Goal: Navigation & Orientation: Find specific page/section

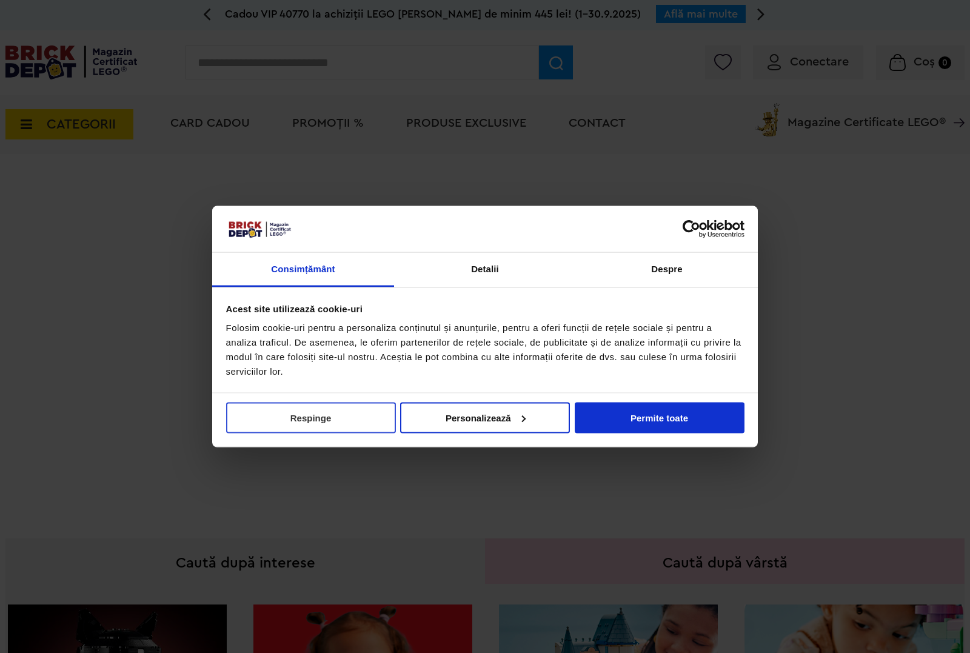
click at [344, 419] on button "Respinge" at bounding box center [311, 417] width 170 height 31
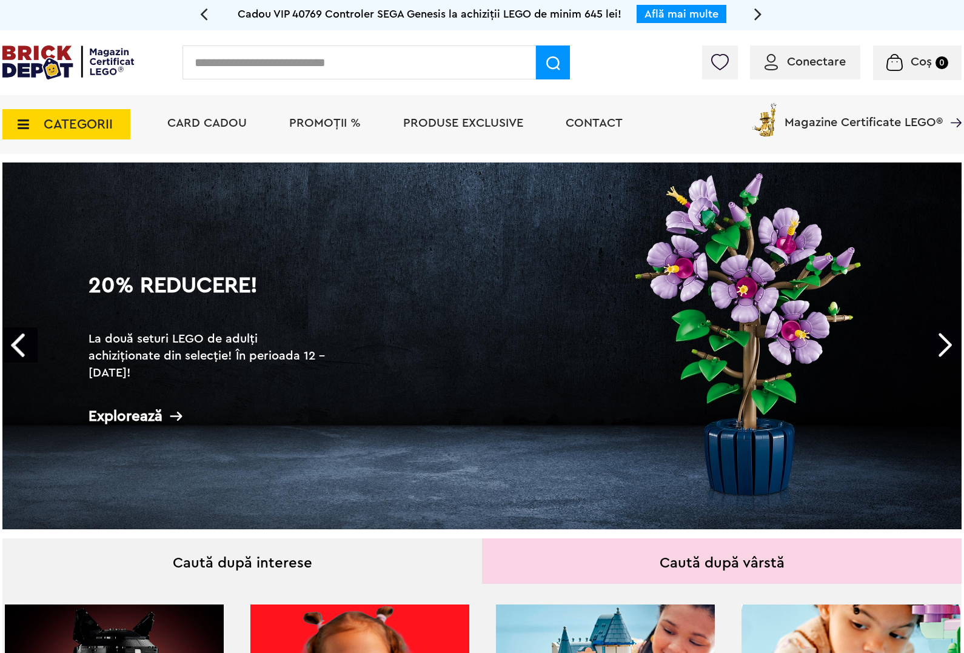
click at [952, 341] on link "Next" at bounding box center [944, 344] width 35 height 35
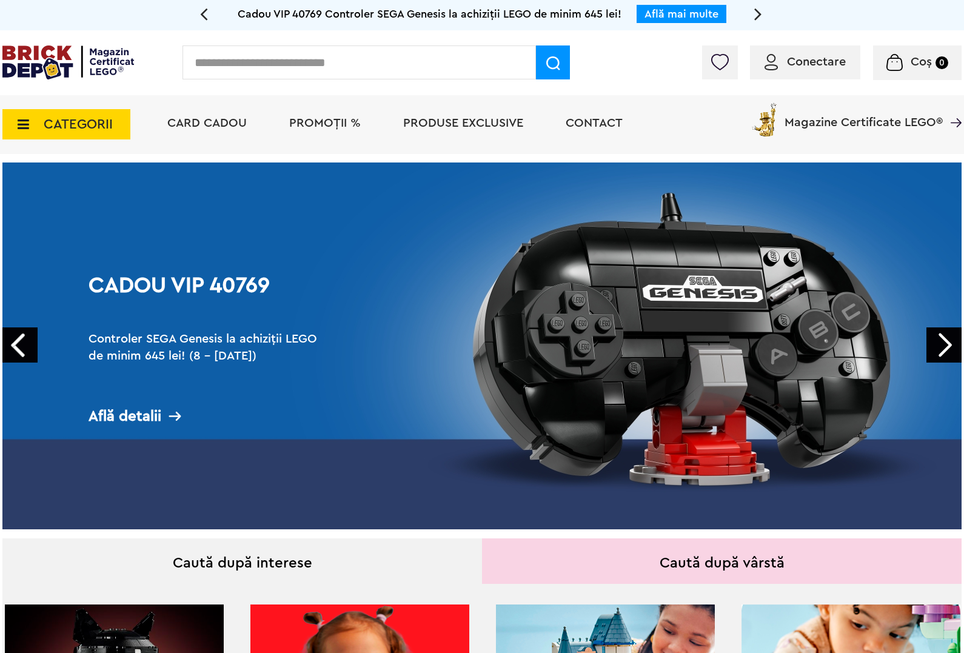
click at [952, 341] on link "Next" at bounding box center [944, 344] width 35 height 35
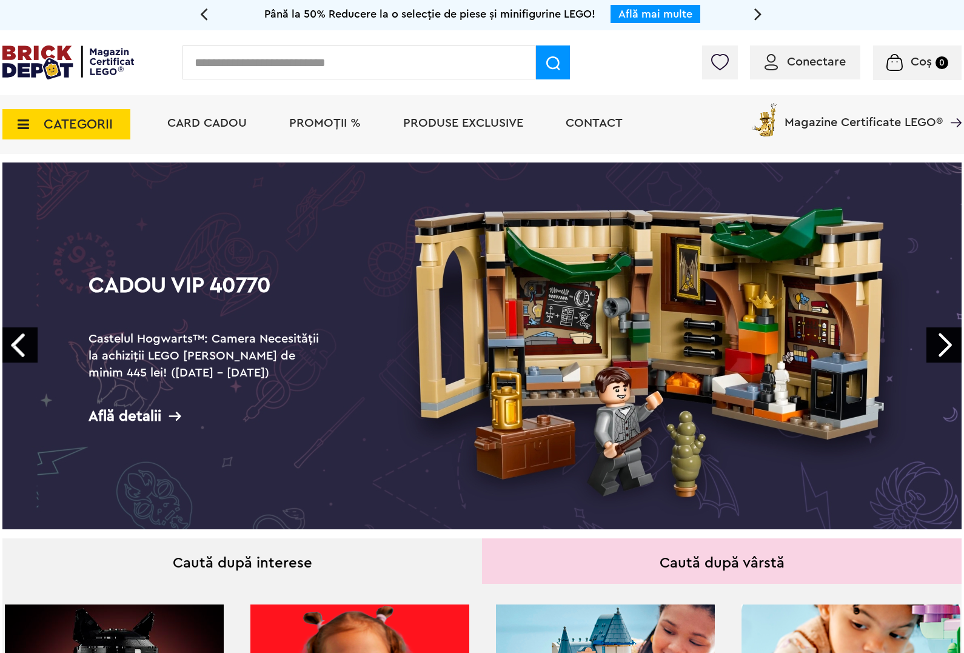
click at [952, 341] on link "Next" at bounding box center [944, 344] width 35 height 35
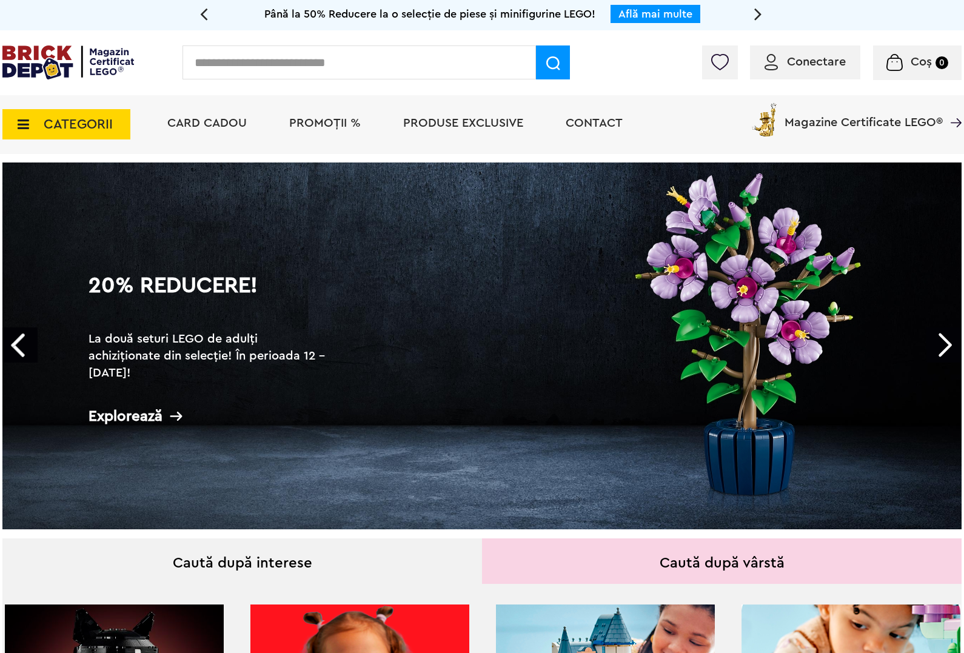
click at [952, 341] on link "Next" at bounding box center [944, 344] width 35 height 35
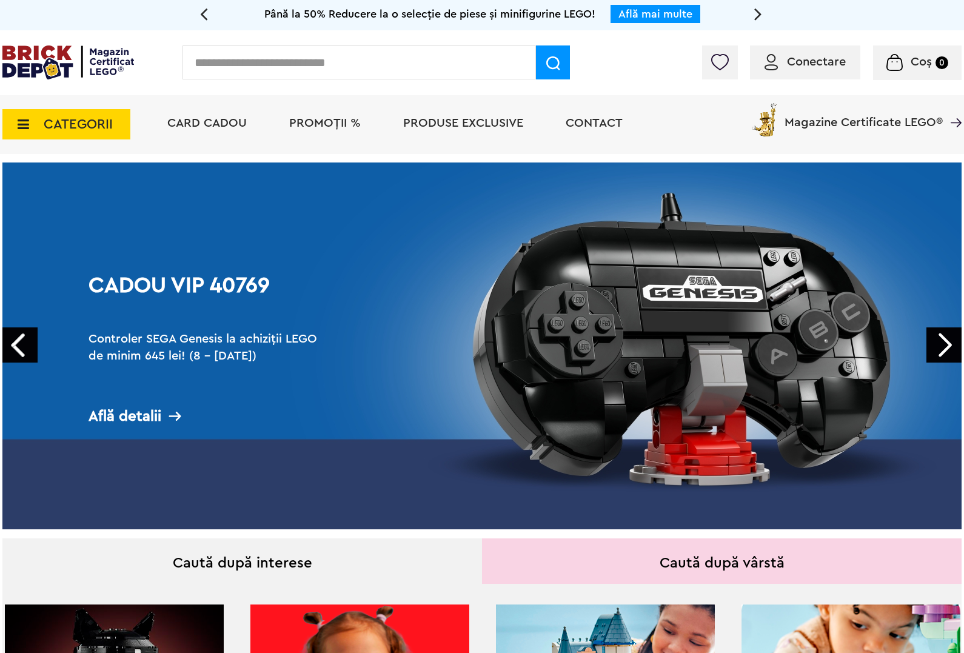
click at [952, 341] on link "Next" at bounding box center [944, 344] width 35 height 35
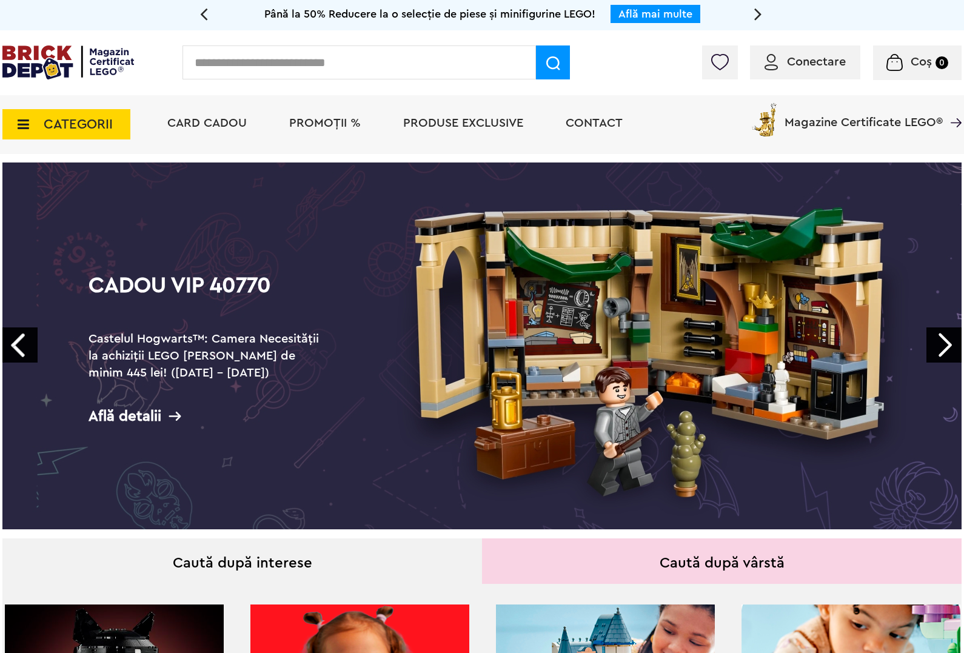
click at [952, 341] on link "Next" at bounding box center [944, 344] width 35 height 35
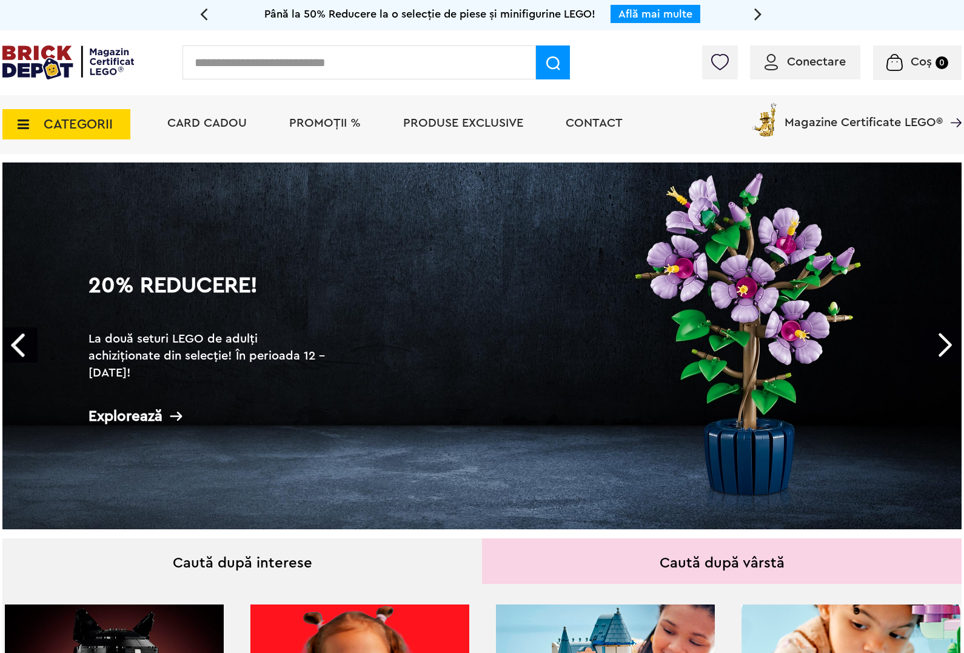
click at [952, 341] on link "Next" at bounding box center [944, 344] width 35 height 35
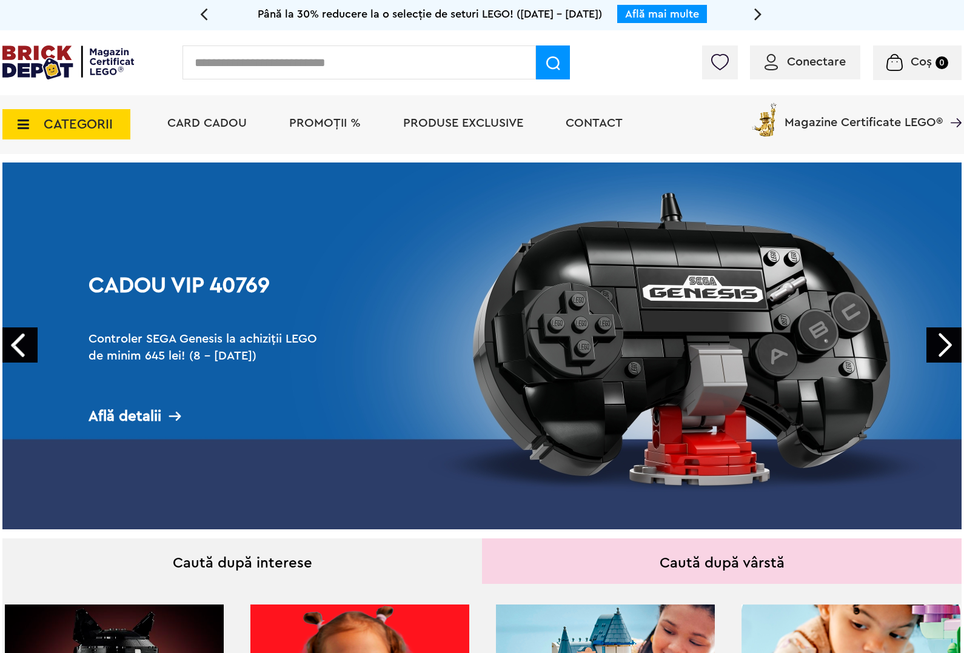
click at [952, 341] on link "Next" at bounding box center [944, 344] width 35 height 35
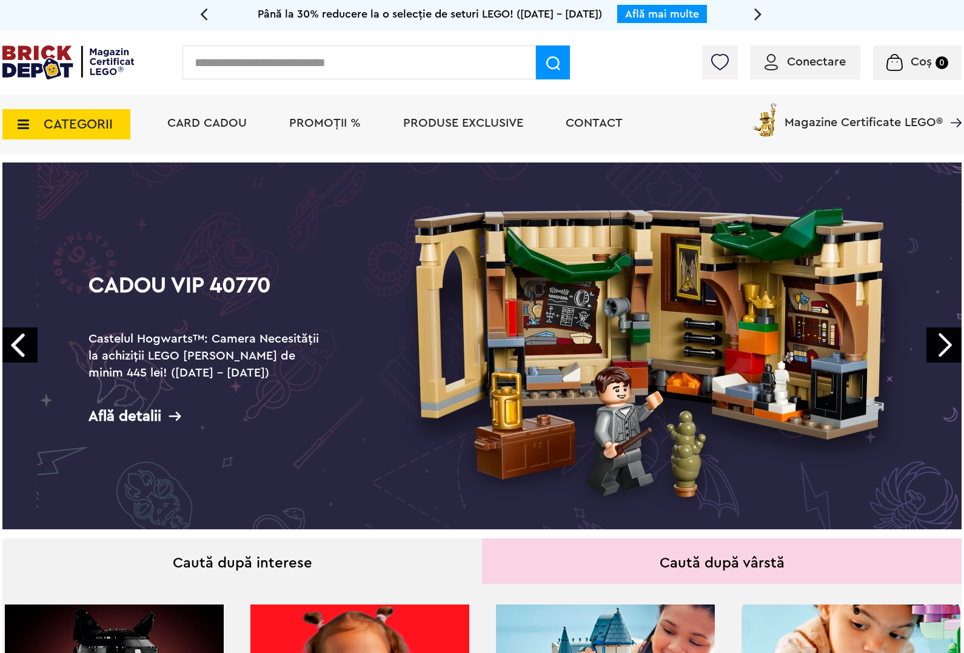
click at [952, 341] on link "Next" at bounding box center [944, 344] width 35 height 35
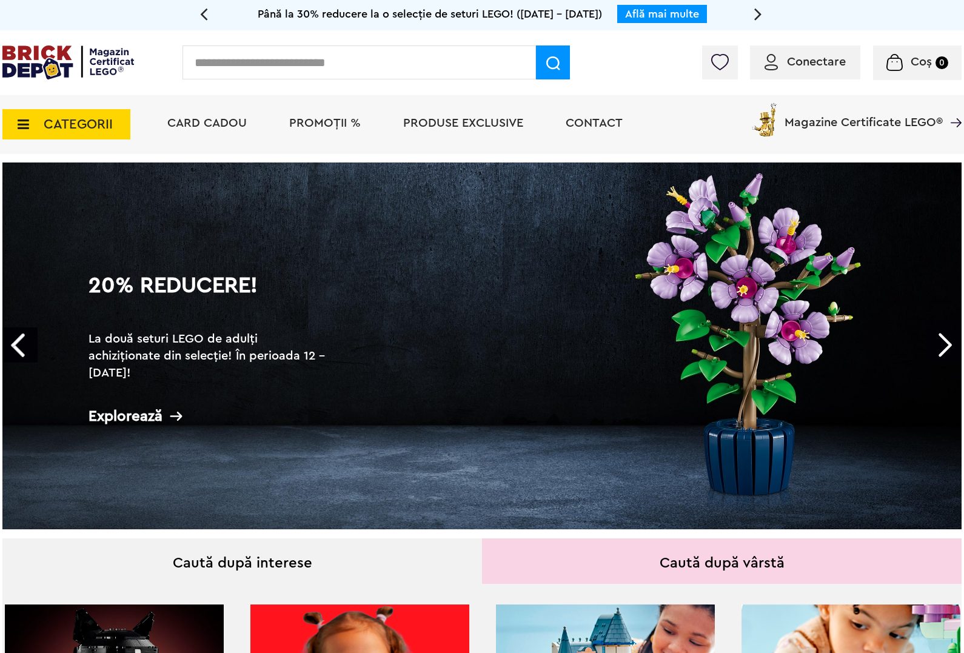
click at [951, 341] on link "Next" at bounding box center [944, 344] width 35 height 35
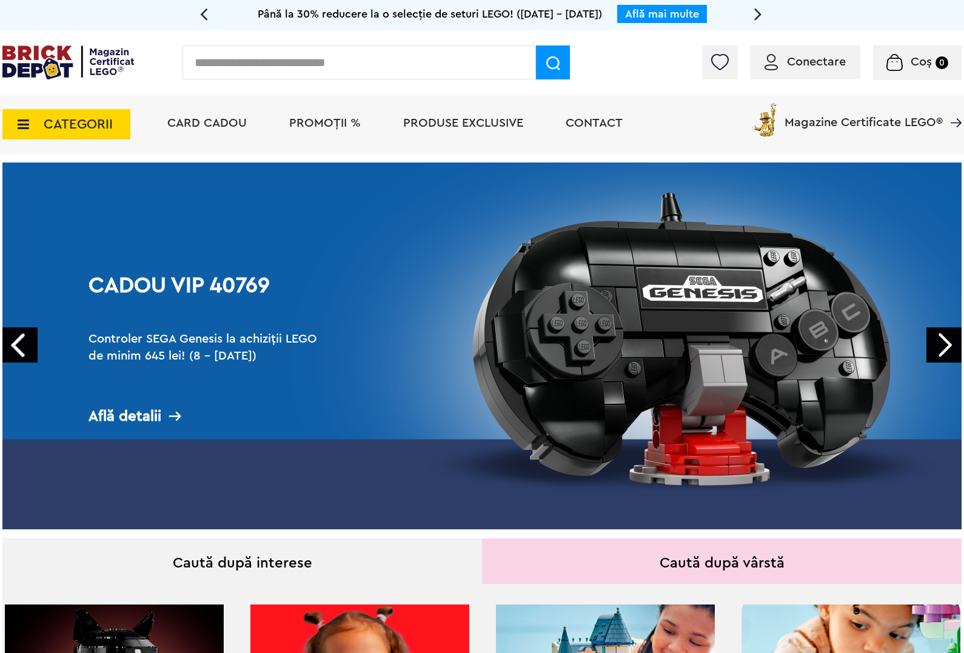
click at [950, 340] on link "Next" at bounding box center [944, 344] width 35 height 35
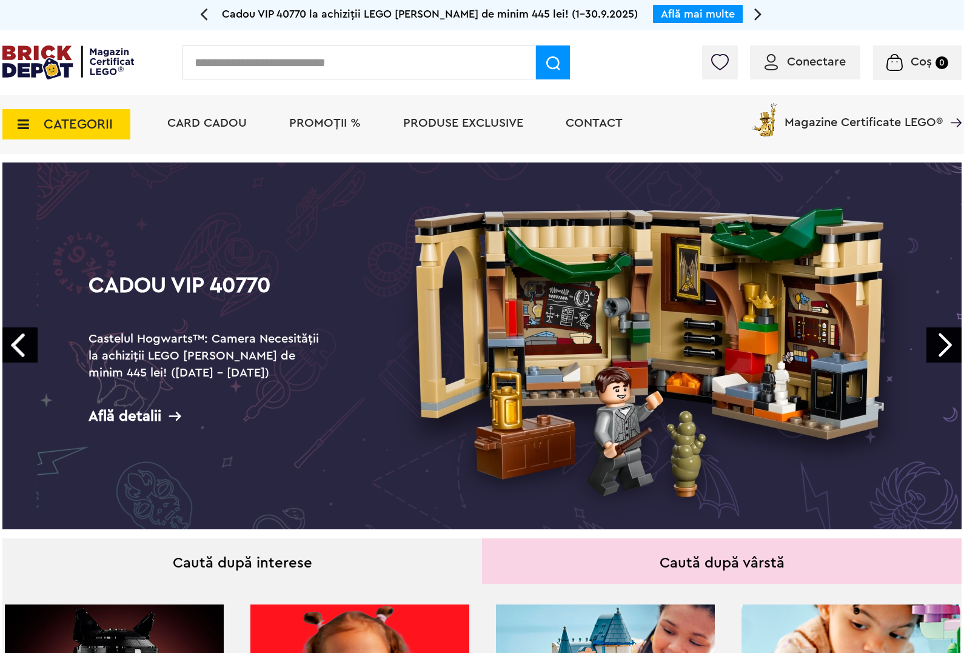
click at [950, 340] on link "Next" at bounding box center [944, 344] width 35 height 35
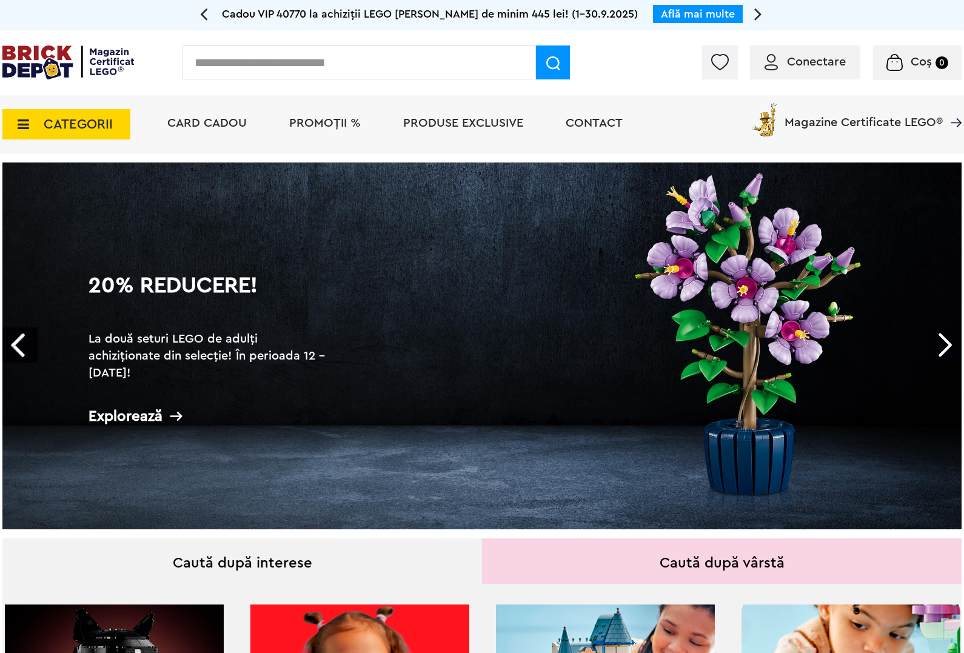
click at [950, 338] on link "Next" at bounding box center [944, 344] width 35 height 35
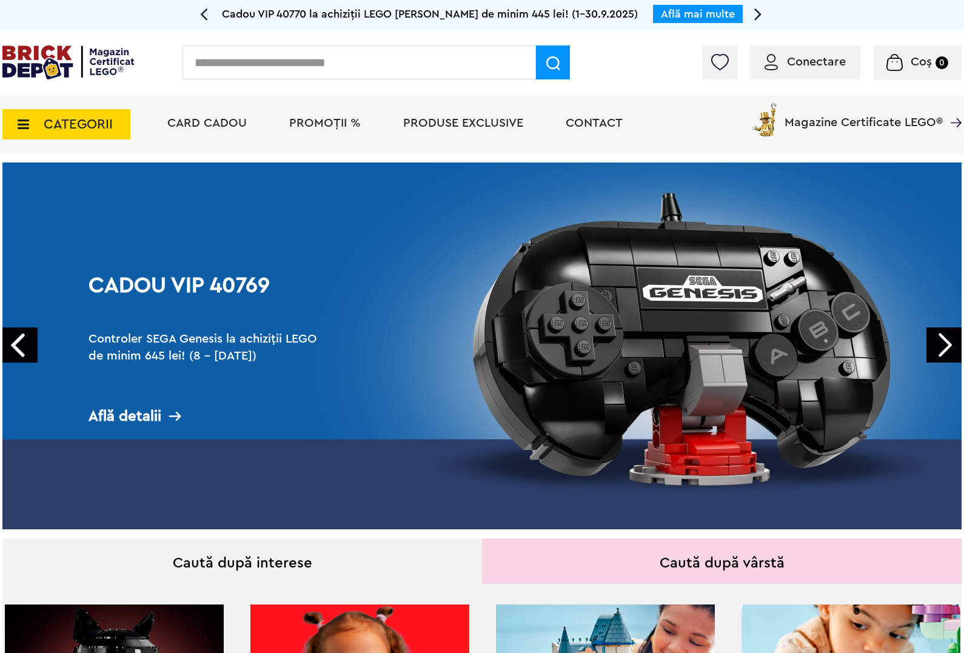
click at [947, 337] on link "Next" at bounding box center [944, 344] width 35 height 35
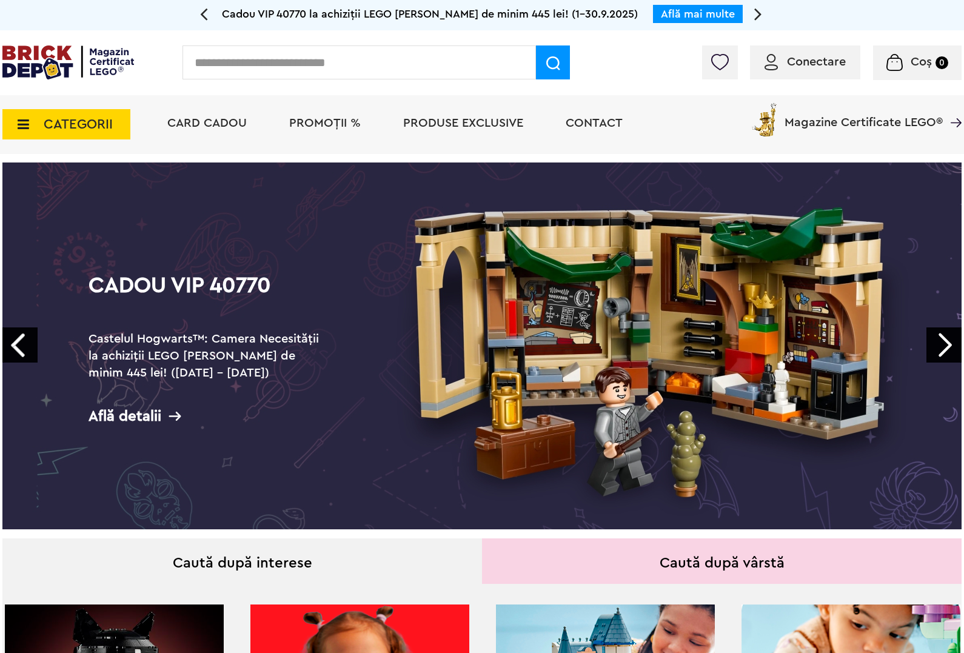
click at [947, 338] on link "Next" at bounding box center [944, 344] width 35 height 35
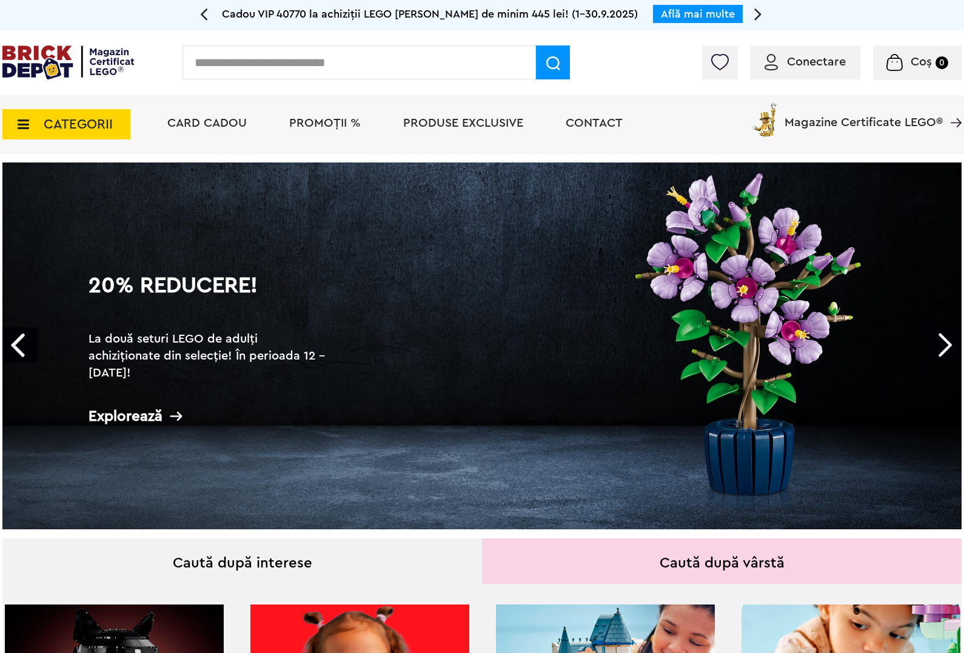
click at [947, 338] on link "Next" at bounding box center [944, 344] width 35 height 35
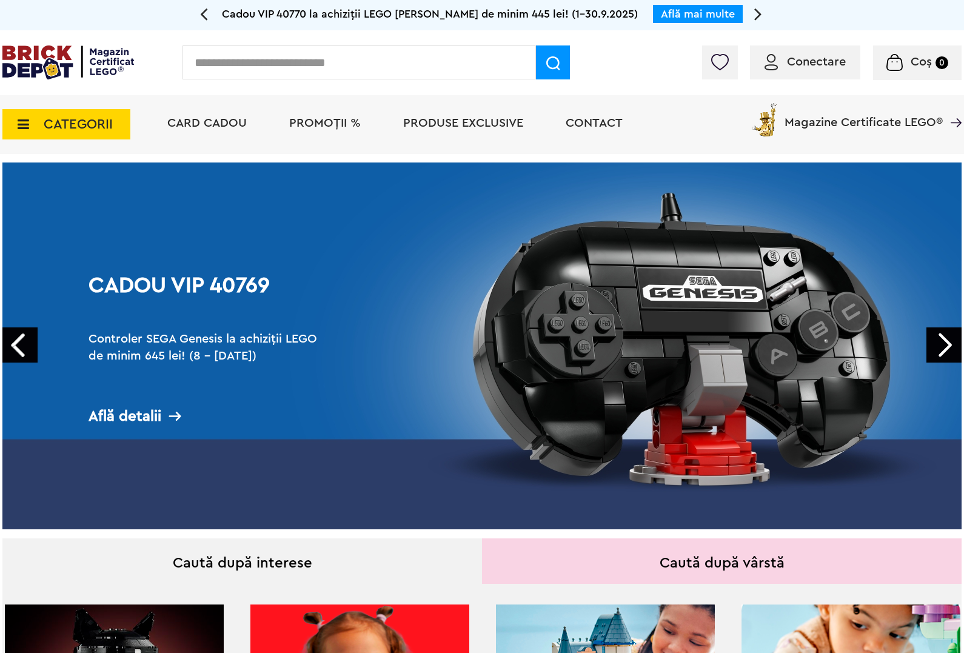
click at [953, 338] on link "Next" at bounding box center [944, 344] width 35 height 35
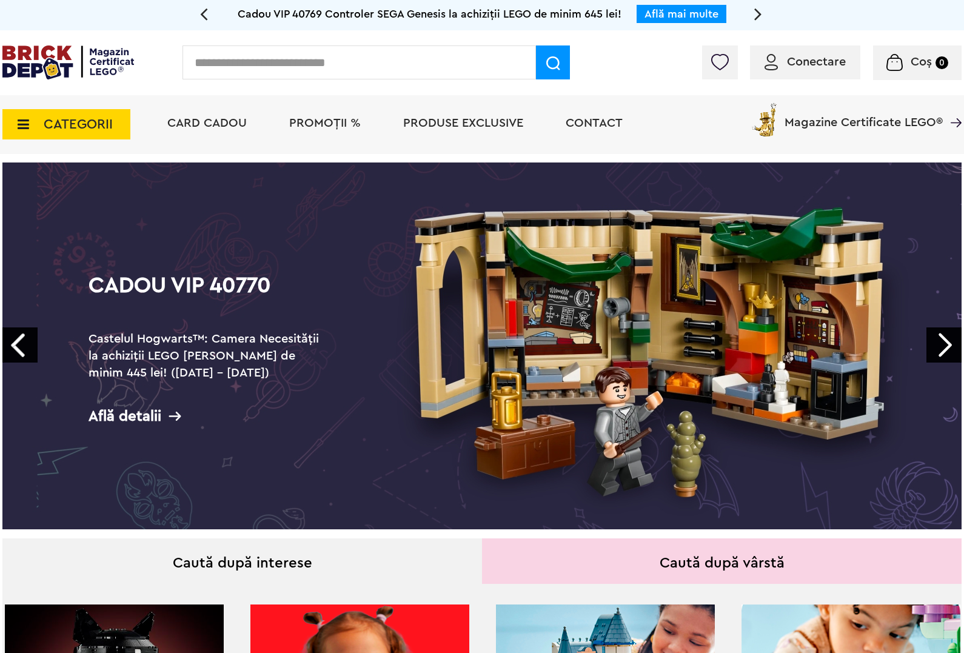
click at [948, 334] on link "Next" at bounding box center [944, 344] width 35 height 35
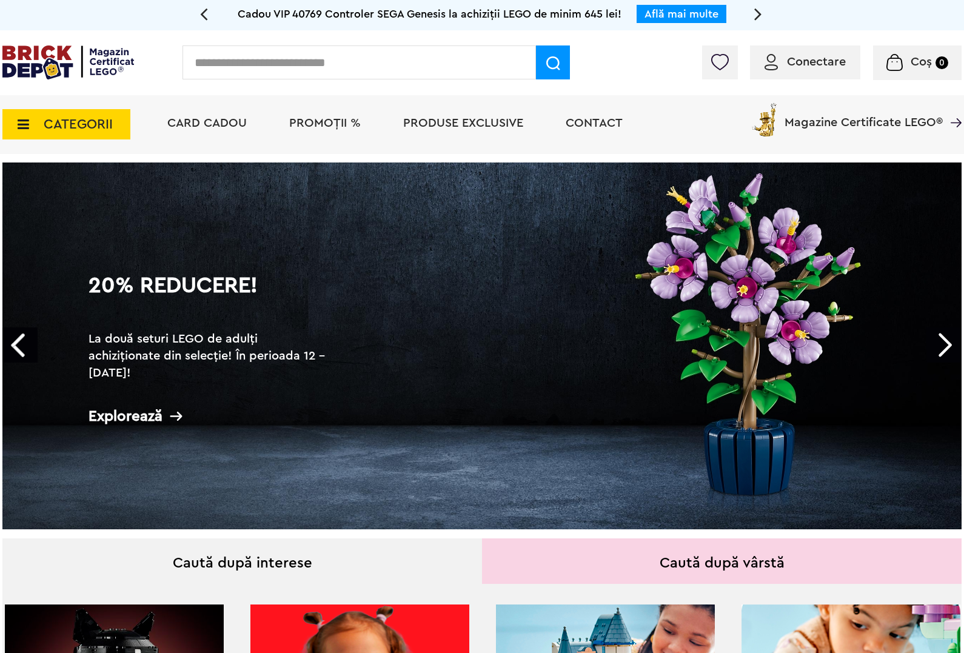
click at [948, 340] on link "Next" at bounding box center [944, 344] width 35 height 35
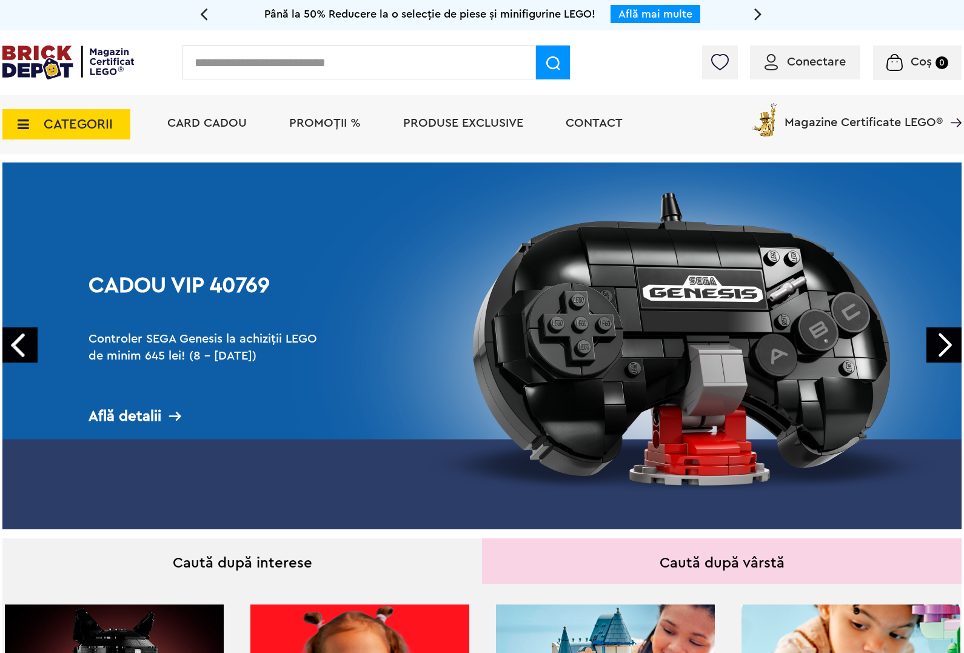
click at [948, 340] on link "Next" at bounding box center [944, 344] width 35 height 35
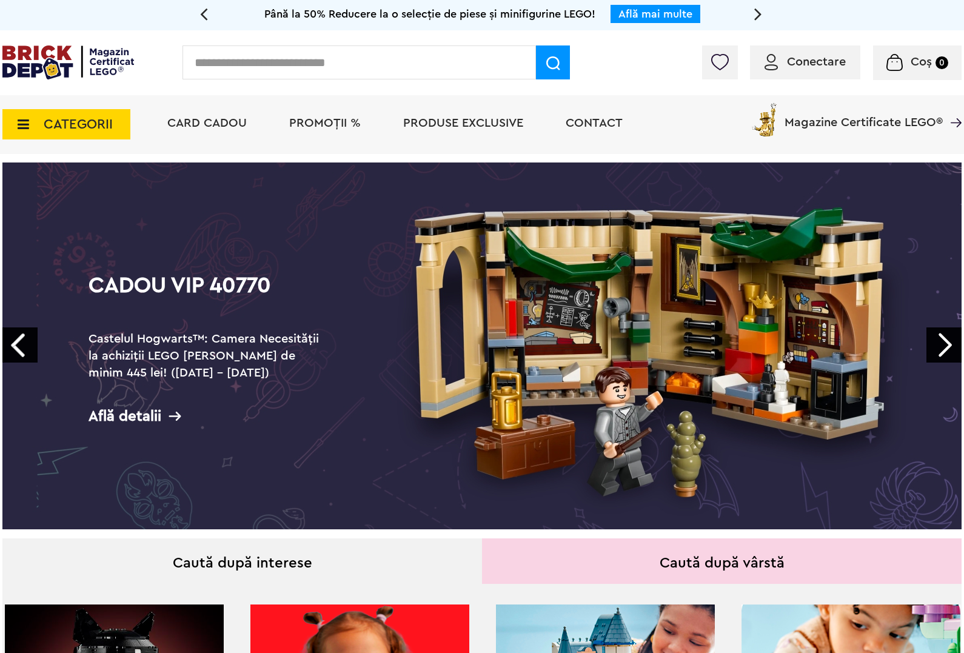
click at [948, 340] on link "Next" at bounding box center [944, 344] width 35 height 35
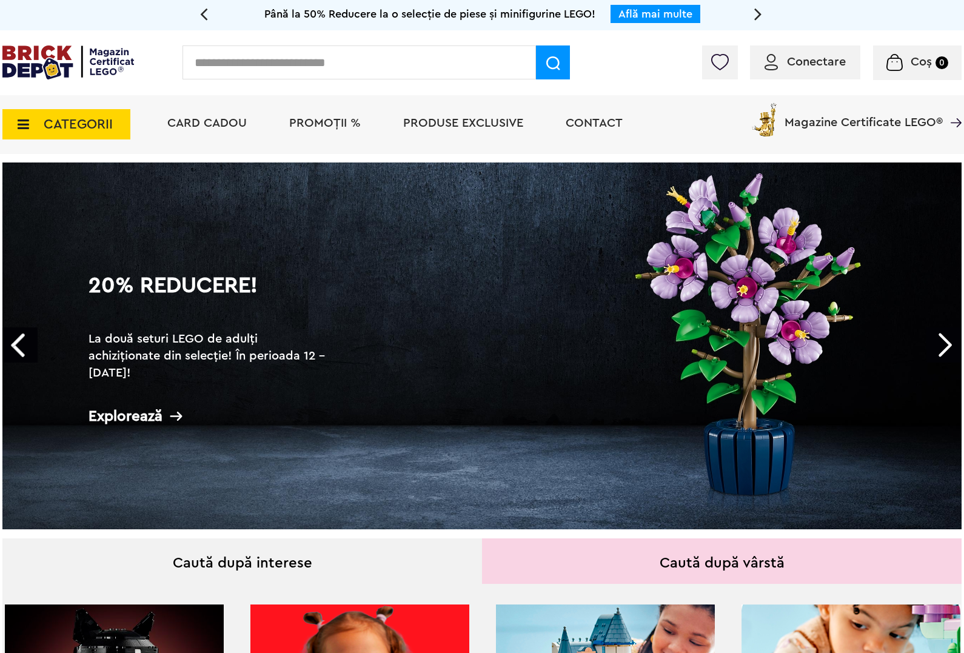
click at [948, 340] on link "Next" at bounding box center [944, 344] width 35 height 35
